Goal: Register for event/course

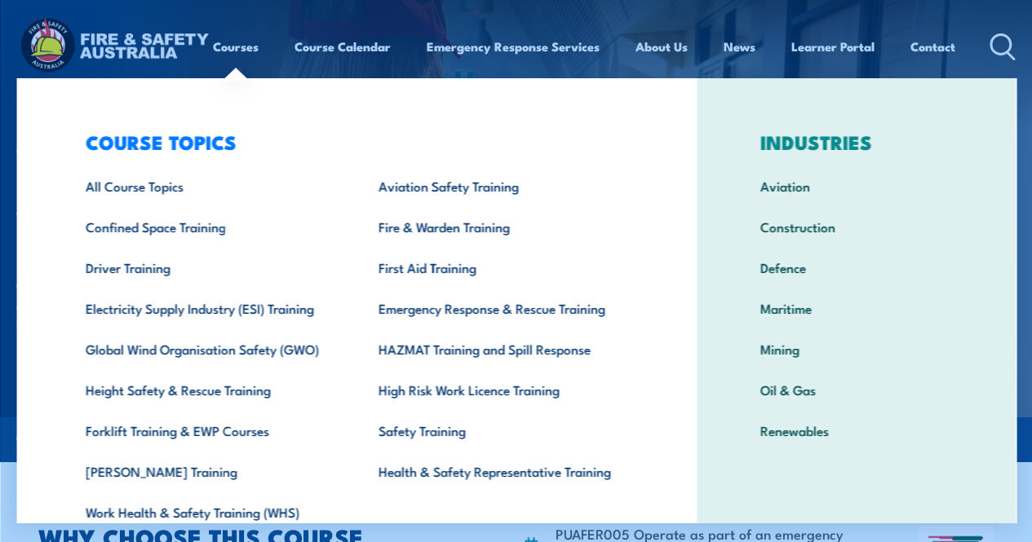
click at [39, 102] on div "COURSE TOPICS All Course Topics Aviation Safety Training Confined Space Trainin…" at bounding box center [356, 335] width 680 height 515
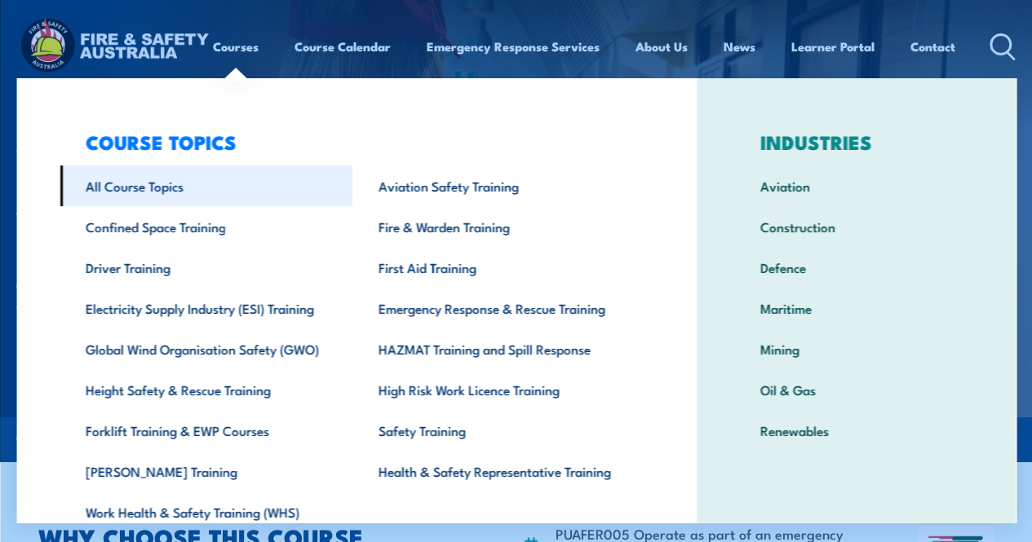
click at [131, 183] on link "All Course Topics" at bounding box center [206, 186] width 293 height 41
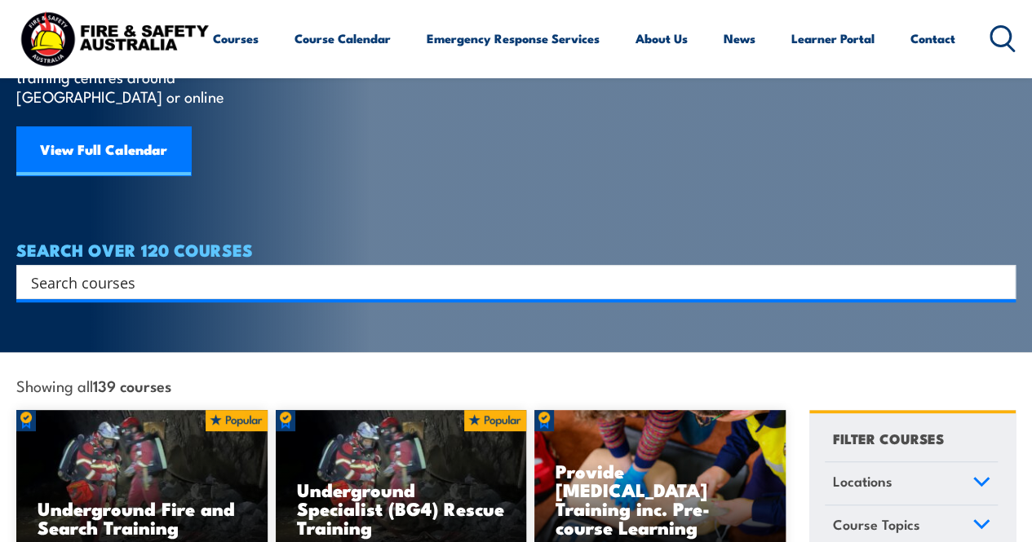
scroll to position [245, 0]
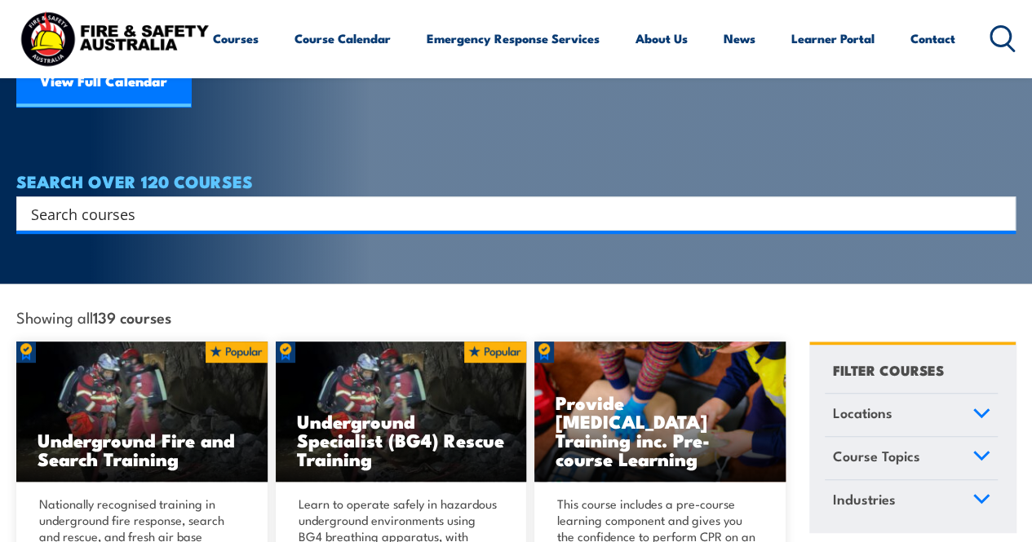
click at [133, 203] on input "Search input" at bounding box center [505, 213] width 949 height 24
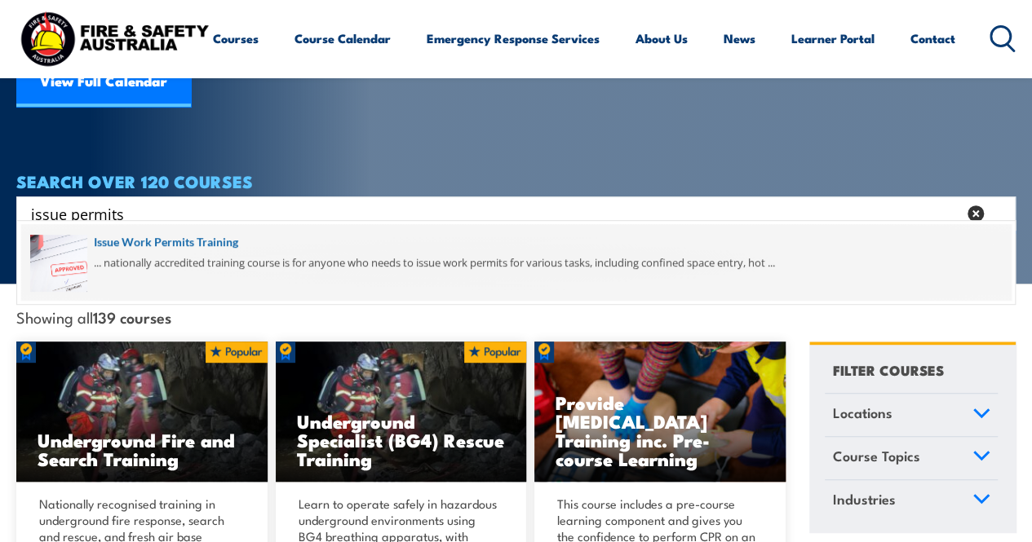
type input "issue permits"
click at [168, 240] on span at bounding box center [515, 262] width 989 height 77
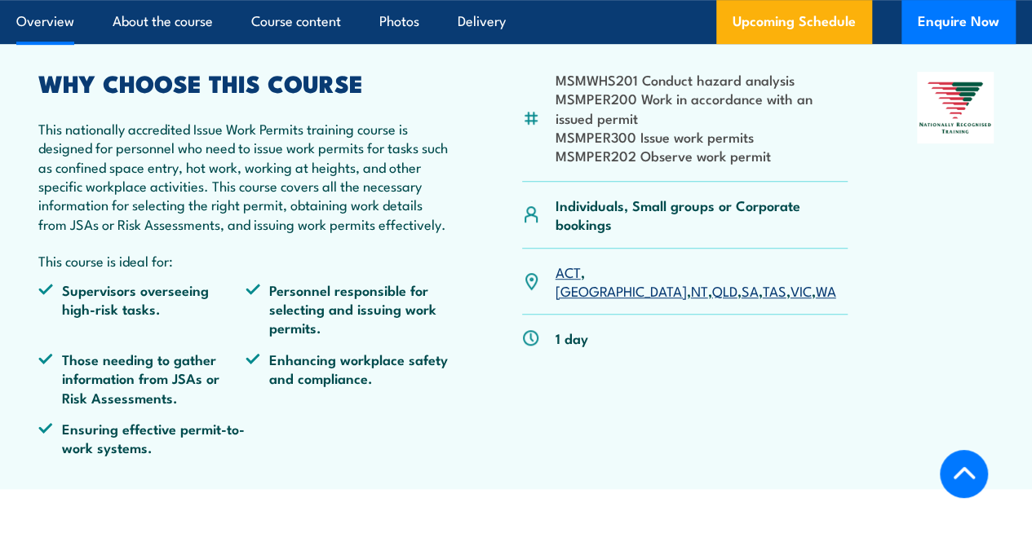
scroll to position [489, 0]
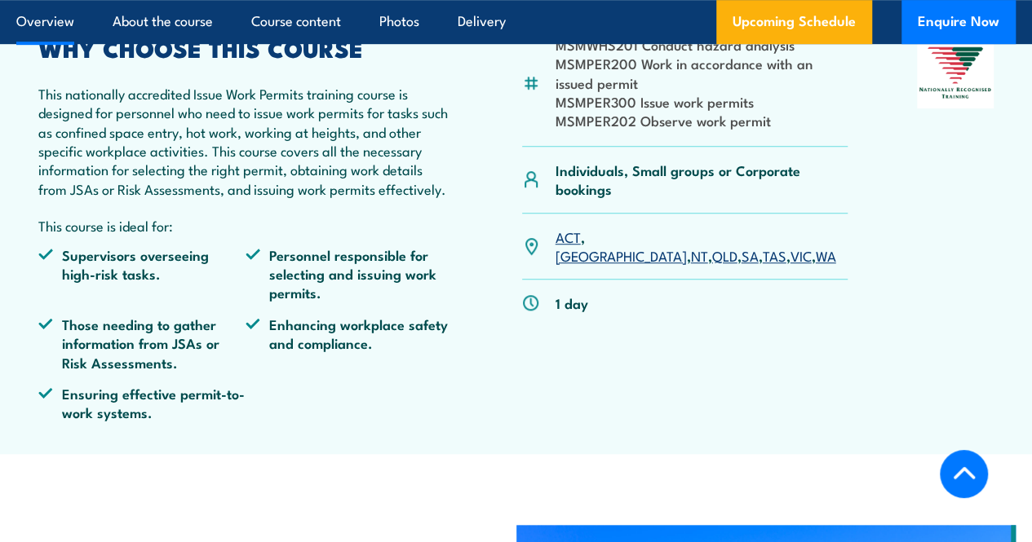
click at [790, 265] on link "VIC" at bounding box center [800, 256] width 21 height 20
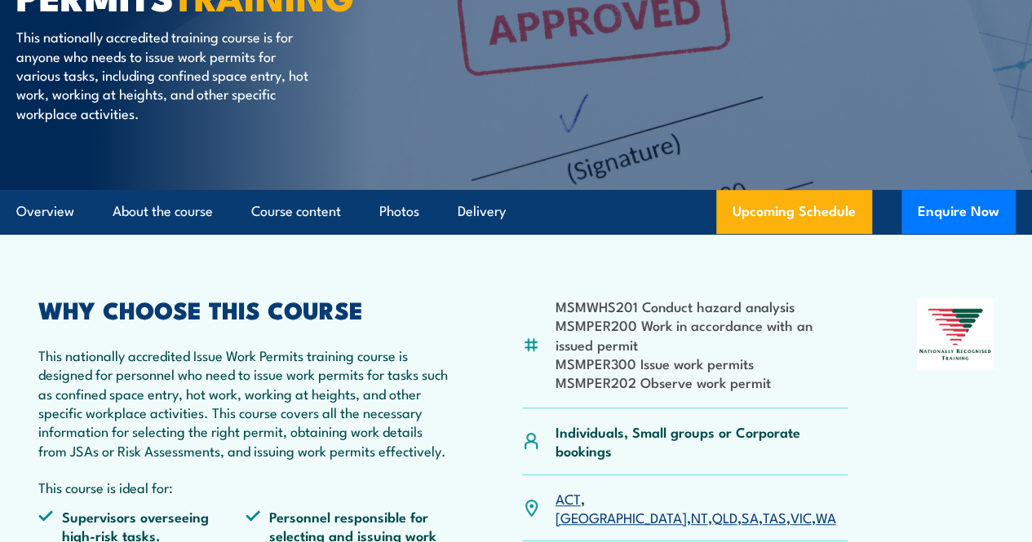
scroll to position [263, 0]
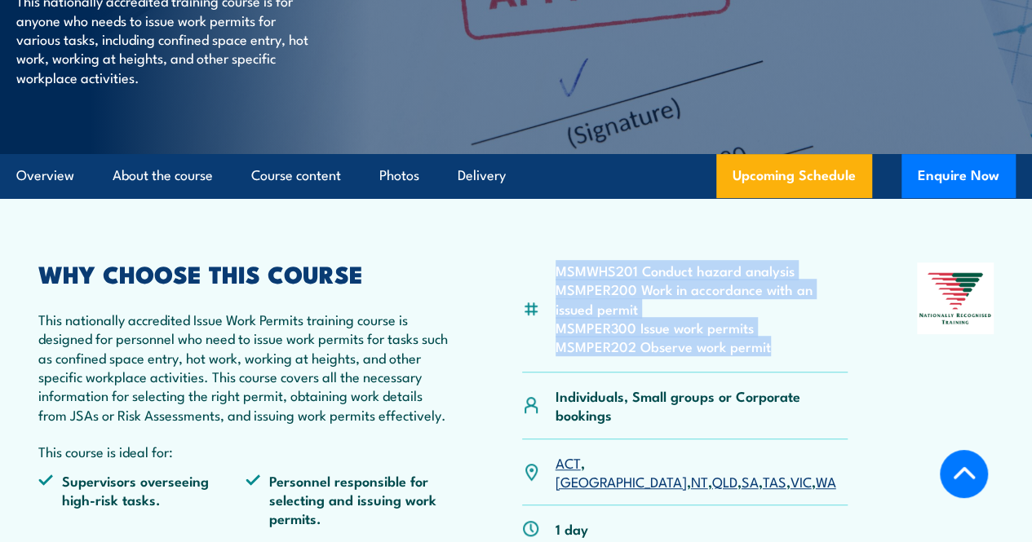
drag, startPoint x: 770, startPoint y: 392, endPoint x: 554, endPoint y: 315, distance: 229.6
click at [554, 315] on div "MSMWHS201 Conduct hazard analysis MSMPER200 Work in accordance with an issued p…" at bounding box center [685, 318] width 326 height 110
click at [585, 337] on li "MSMPER300 Issue work permits" at bounding box center [701, 327] width 293 height 19
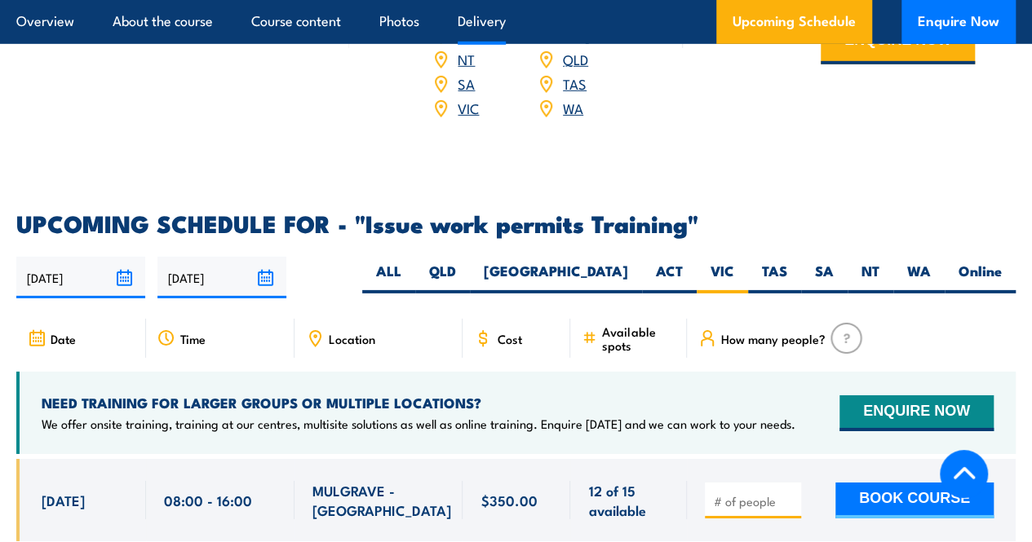
scroll to position [2466, 0]
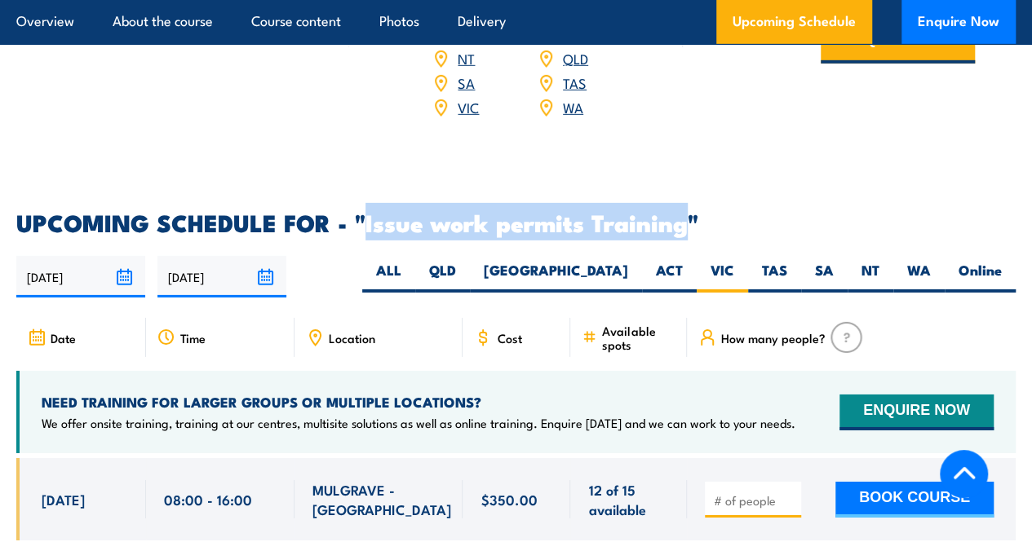
drag, startPoint x: 369, startPoint y: 254, endPoint x: 682, endPoint y: 263, distance: 313.3
click at [682, 232] on h2 "UPCOMING SCHEDULE FOR - "Issue work permits Training"" at bounding box center [515, 221] width 999 height 21
copy h2 "Issue work permits Training"
